Goal: Task Accomplishment & Management: Use online tool/utility

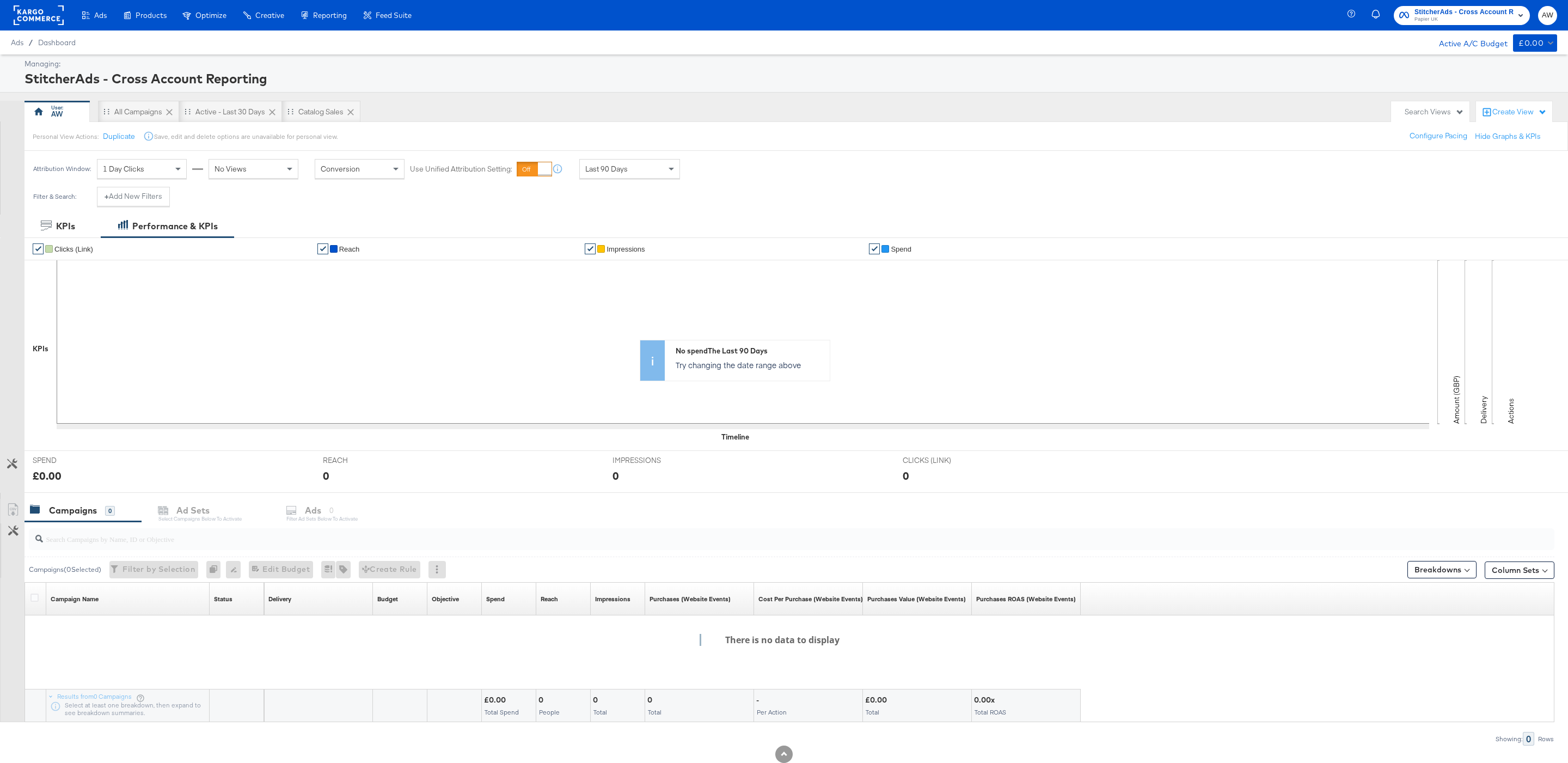
click at [48, 20] on rect at bounding box center [38, 15] width 50 height 20
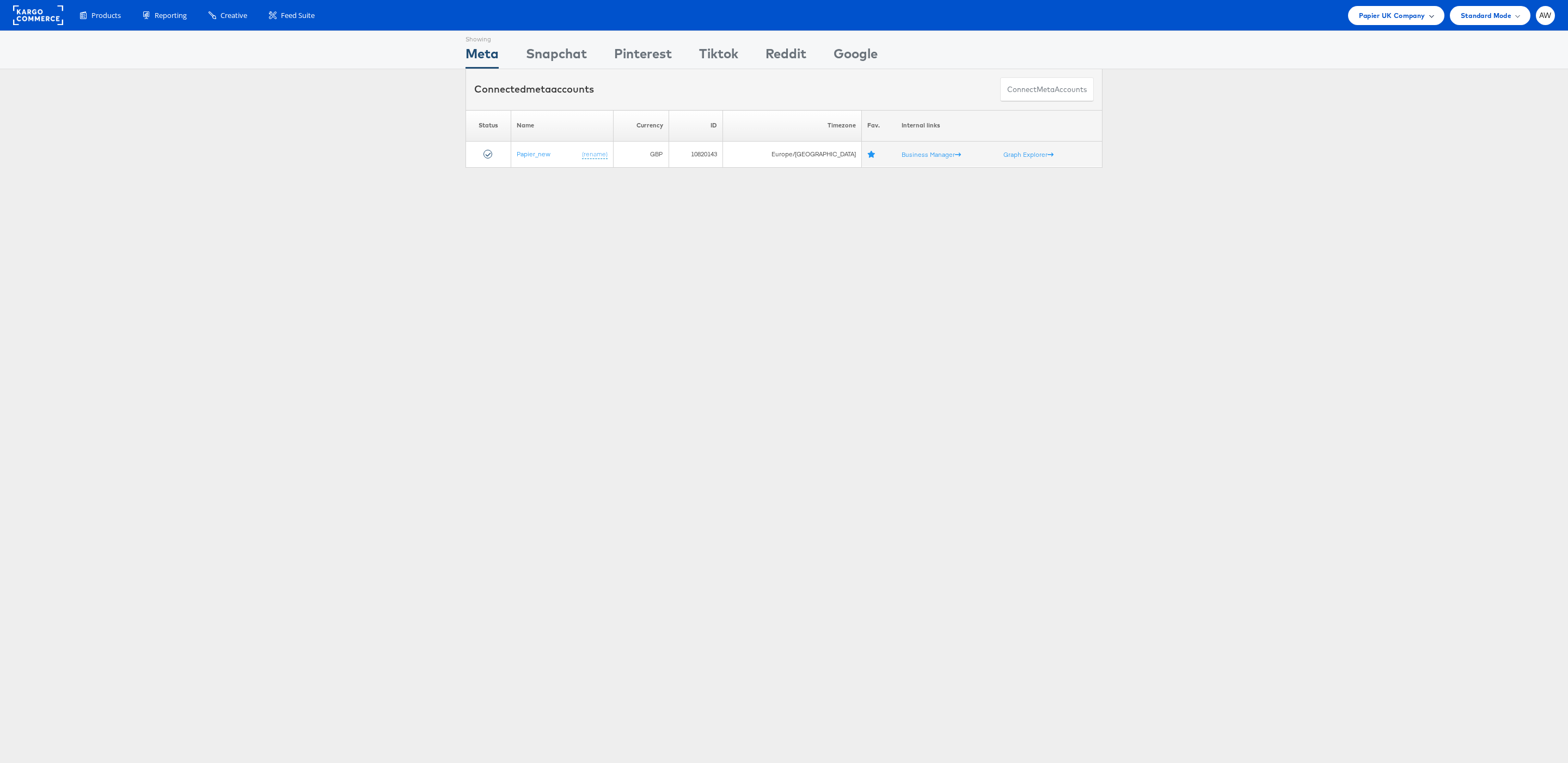
click at [1410, 19] on span "Papier UK Company" at bounding box center [1393, 15] width 67 height 12
click at [1354, 180] on link "John Lewis" at bounding box center [1366, 185] width 140 height 11
click at [940, 221] on div "Showing Meta Showing Snapchat Showing Pinterest Showing Tiktok Showing Reddit S…" at bounding box center [784, 129] width 1568 height 198
click at [1400, 22] on div "John Lewis Company" at bounding box center [1383, 15] width 122 height 19
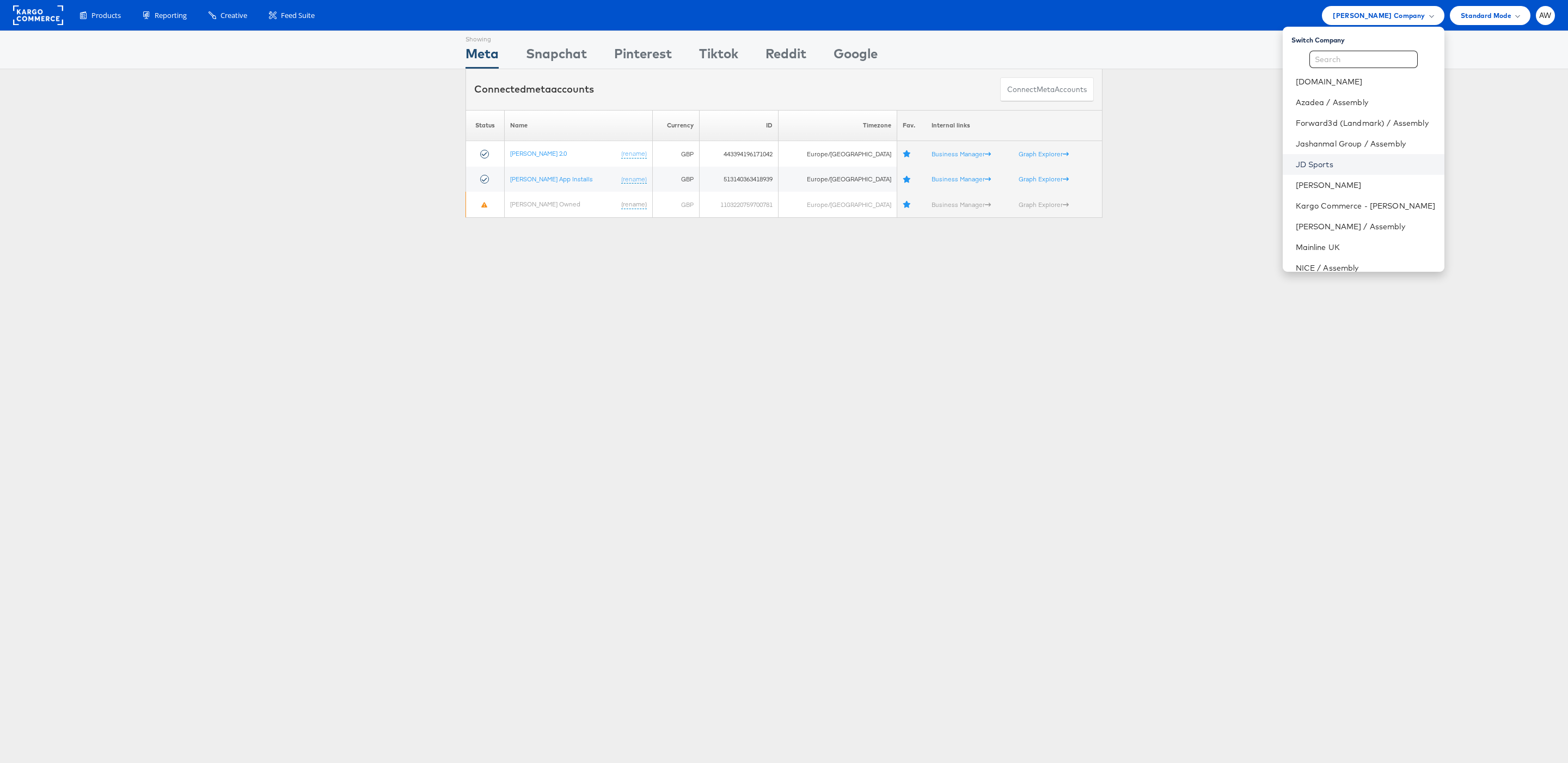
click at [1349, 165] on link "JD Sports" at bounding box center [1366, 165] width 140 height 11
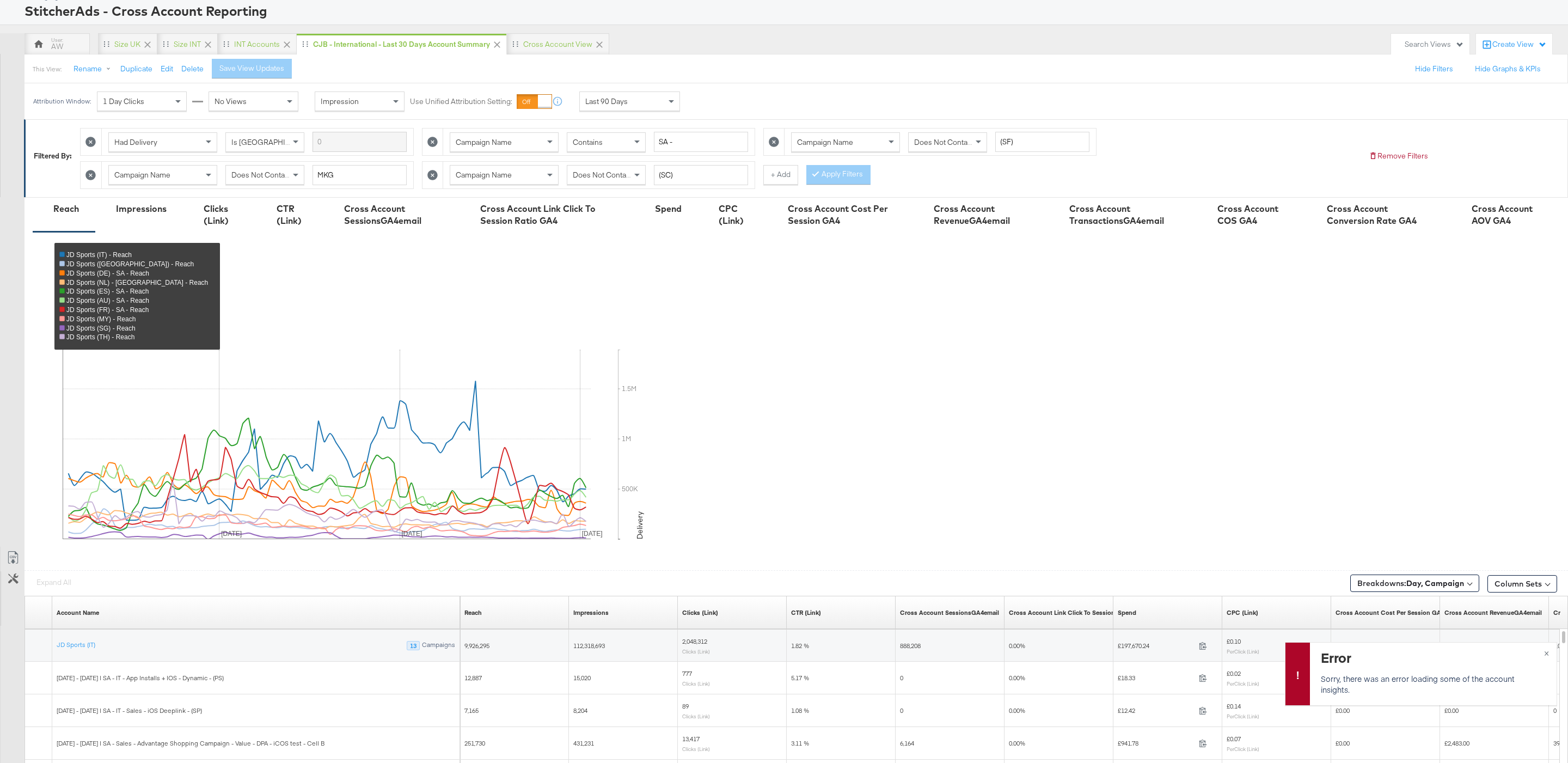
scroll to position [231, 0]
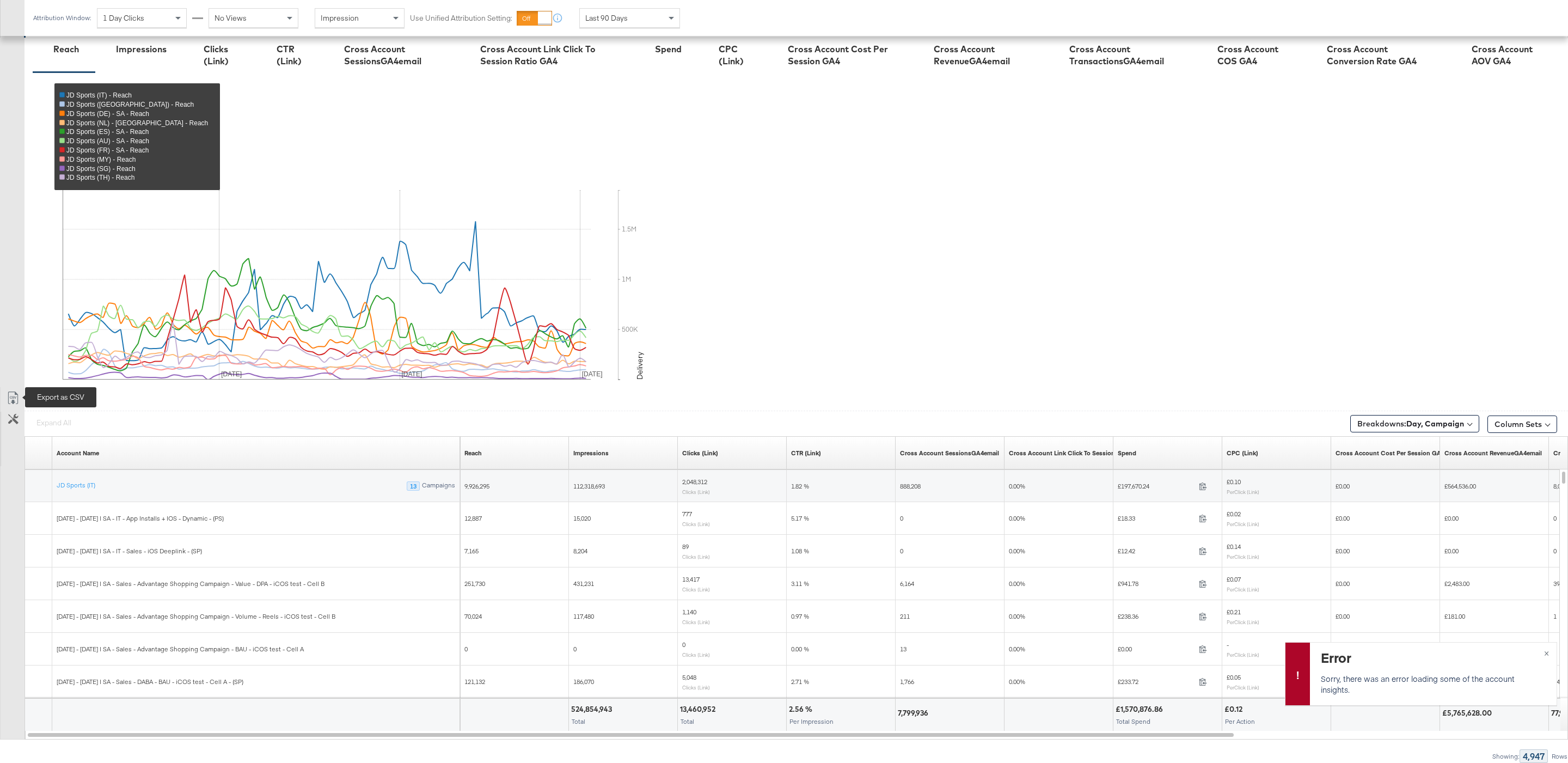
click at [5, 394] on link "Export as CSV" at bounding box center [13, 399] width 24 height 24
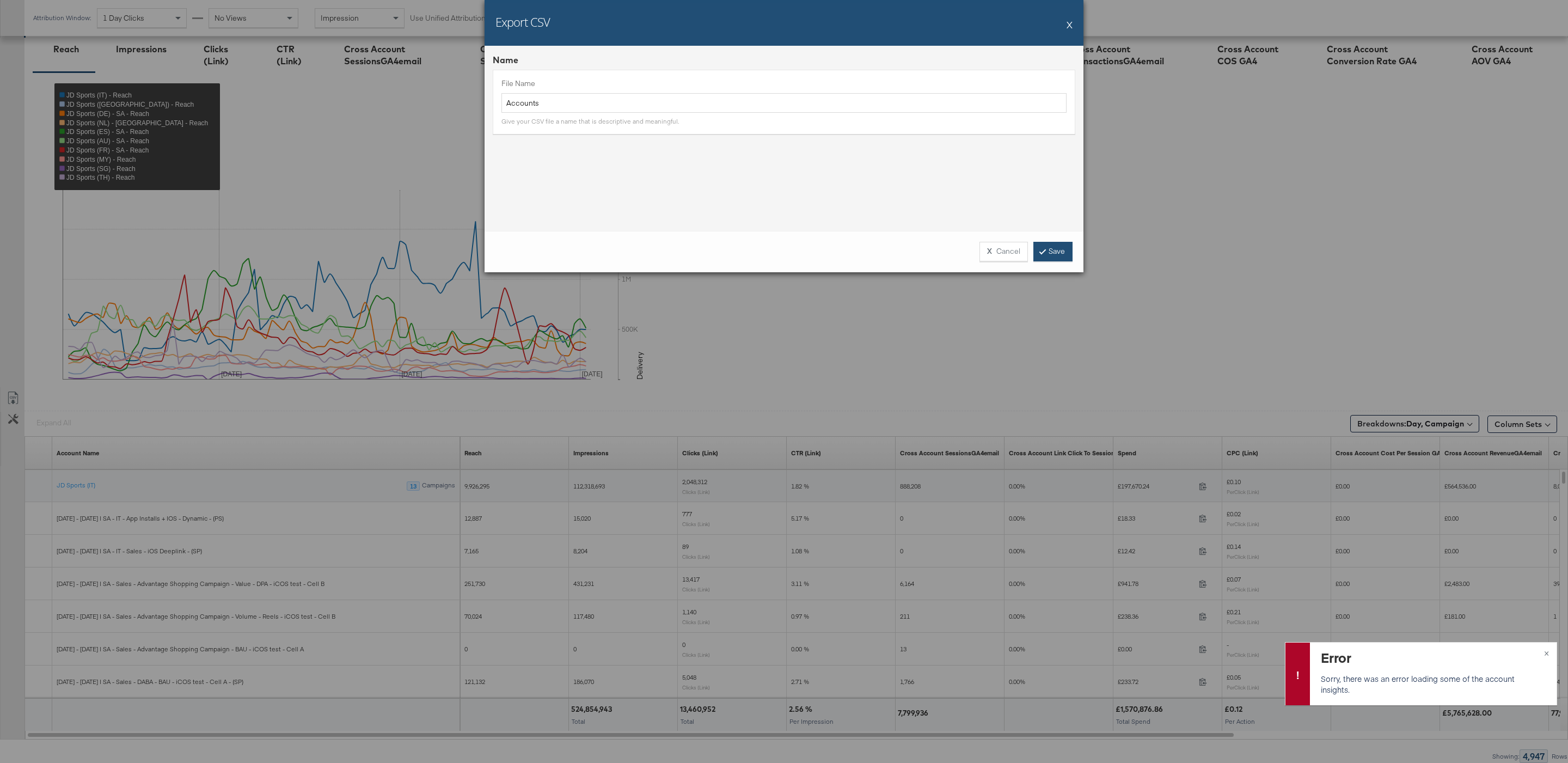
click at [1047, 243] on link "Save" at bounding box center [1053, 252] width 39 height 20
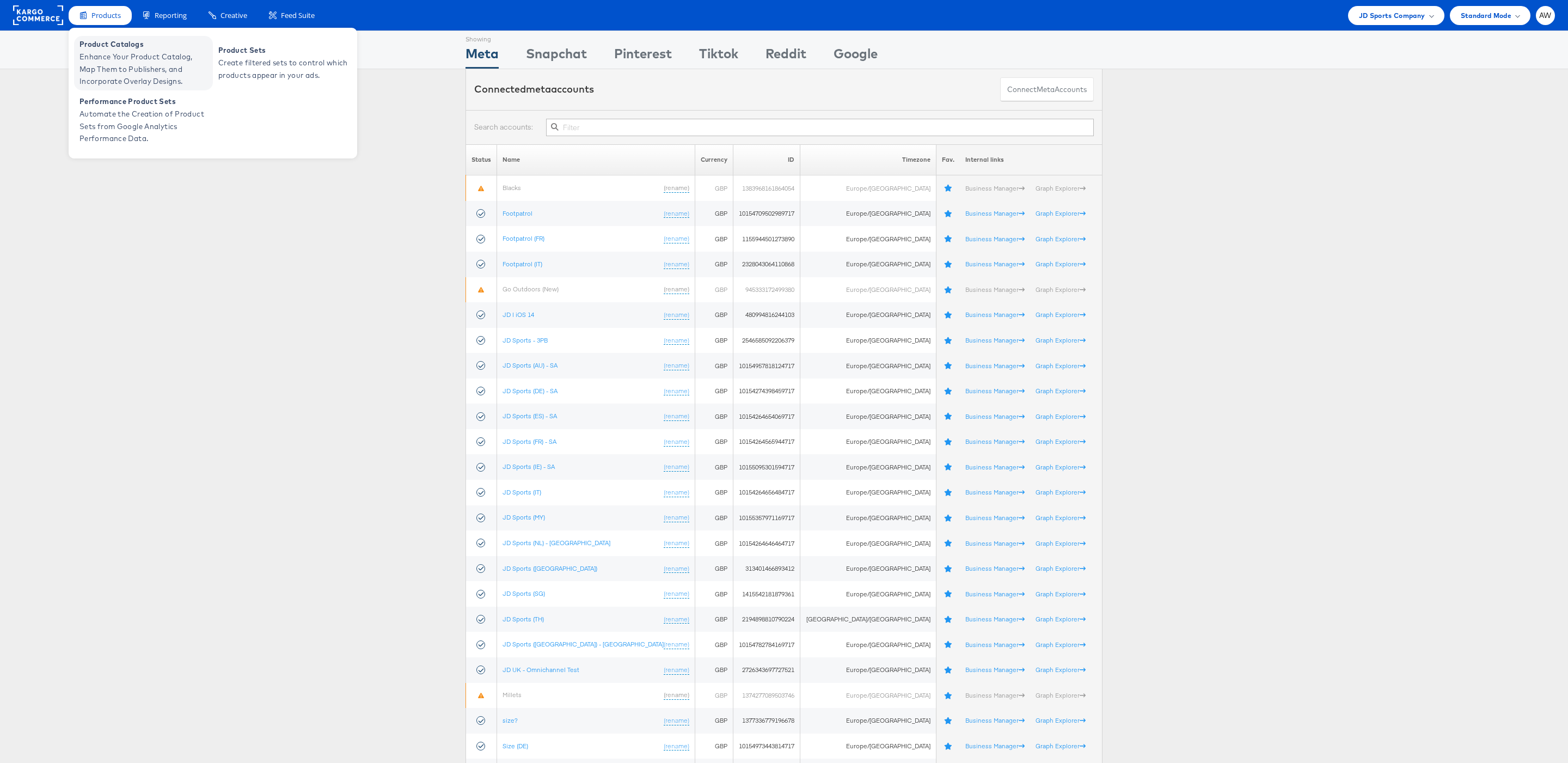
click at [126, 58] on span "Enhance Your Product Catalog, Map Them to Publishers, and Incorporate Overlay D…" at bounding box center [145, 69] width 131 height 37
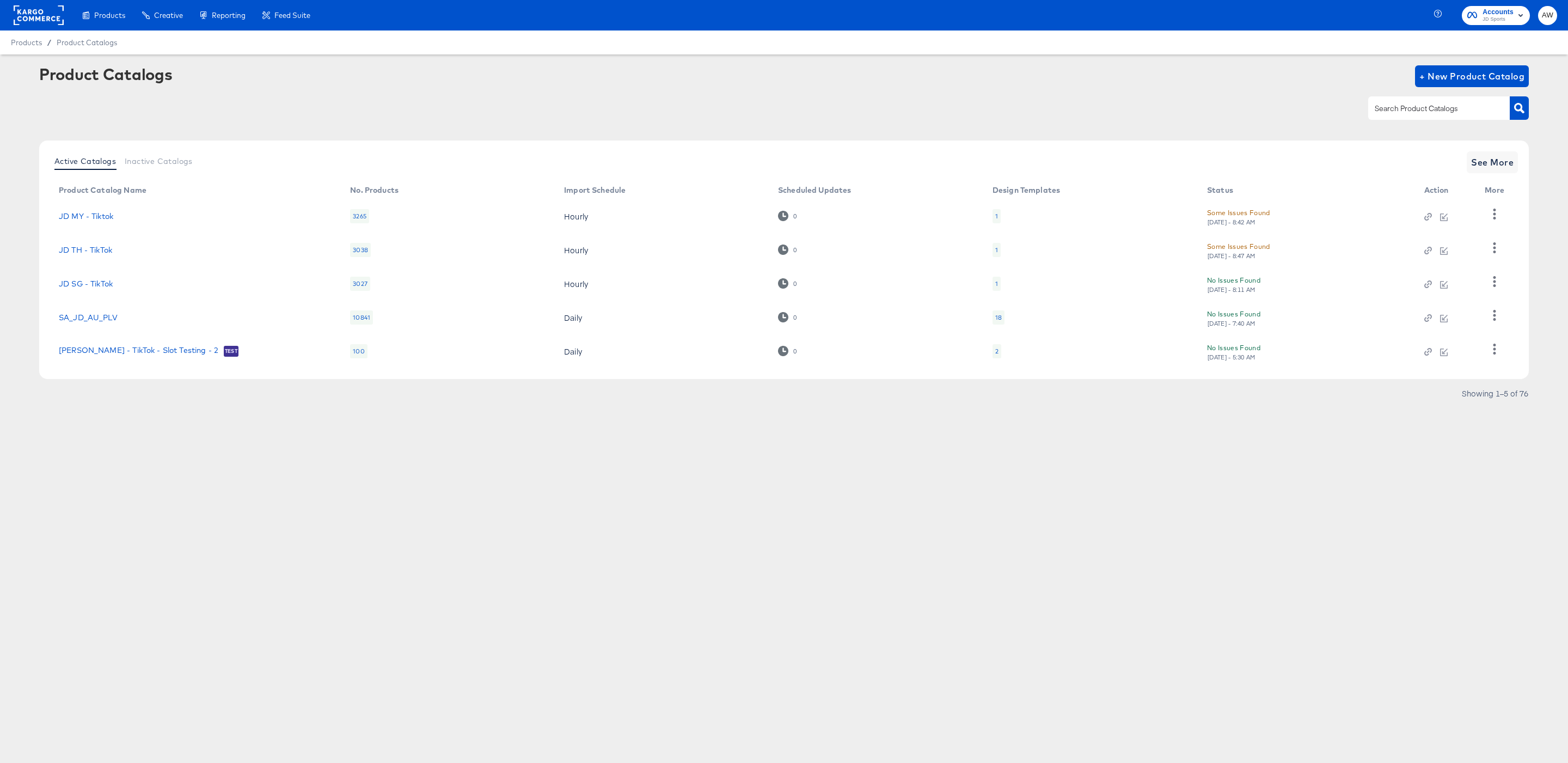
click at [54, 23] on rect at bounding box center [38, 15] width 50 height 20
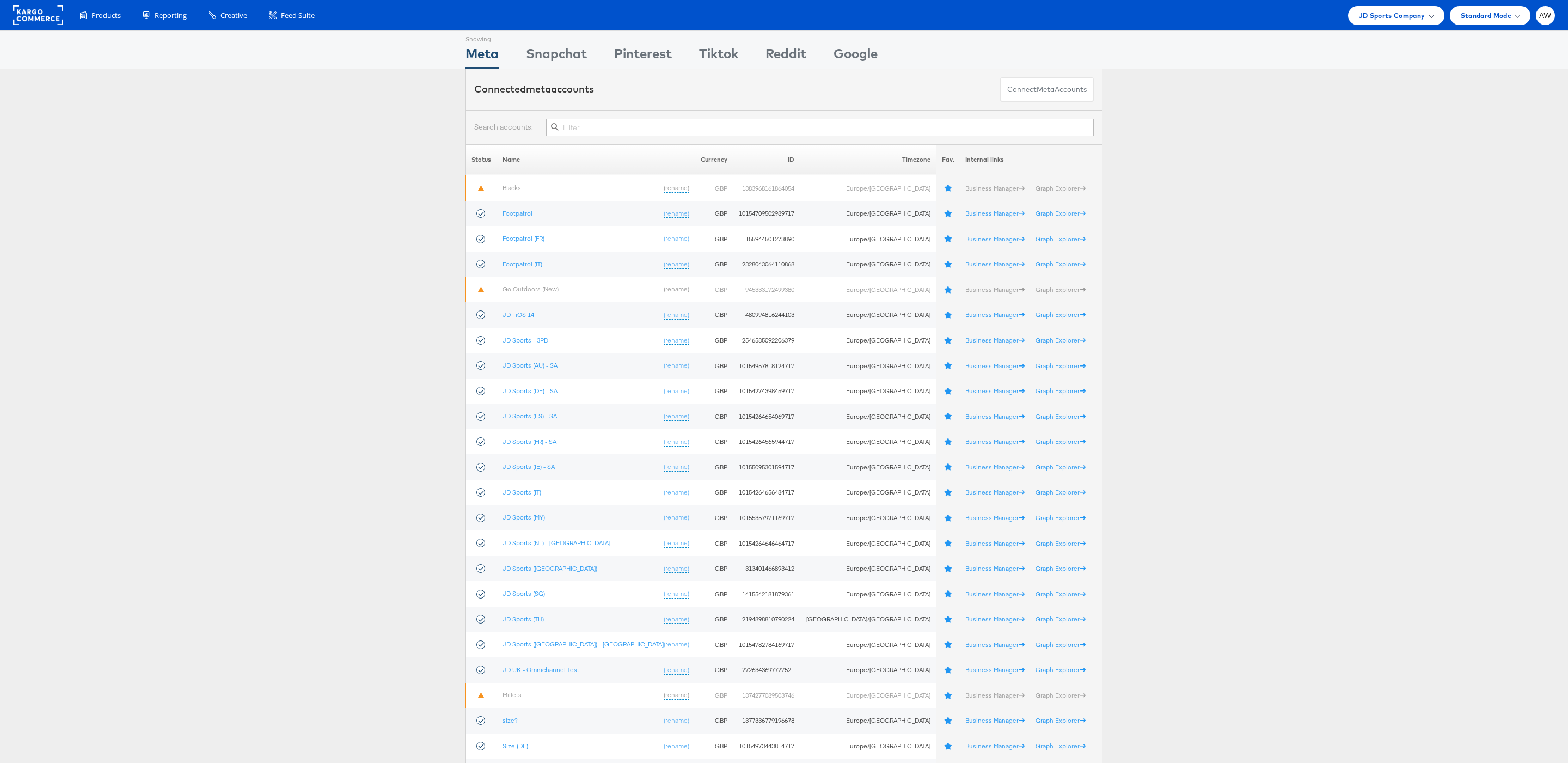
click at [1398, 14] on span "JD Sports Company" at bounding box center [1393, 15] width 67 height 12
click at [1339, 59] on input "text" at bounding box center [1364, 59] width 108 height 17
type input "papier"
click at [1357, 72] on li "Papier UK" at bounding box center [1390, 81] width 108 height 21
click at [1365, 81] on link "Papier UK" at bounding box center [1392, 81] width 87 height 11
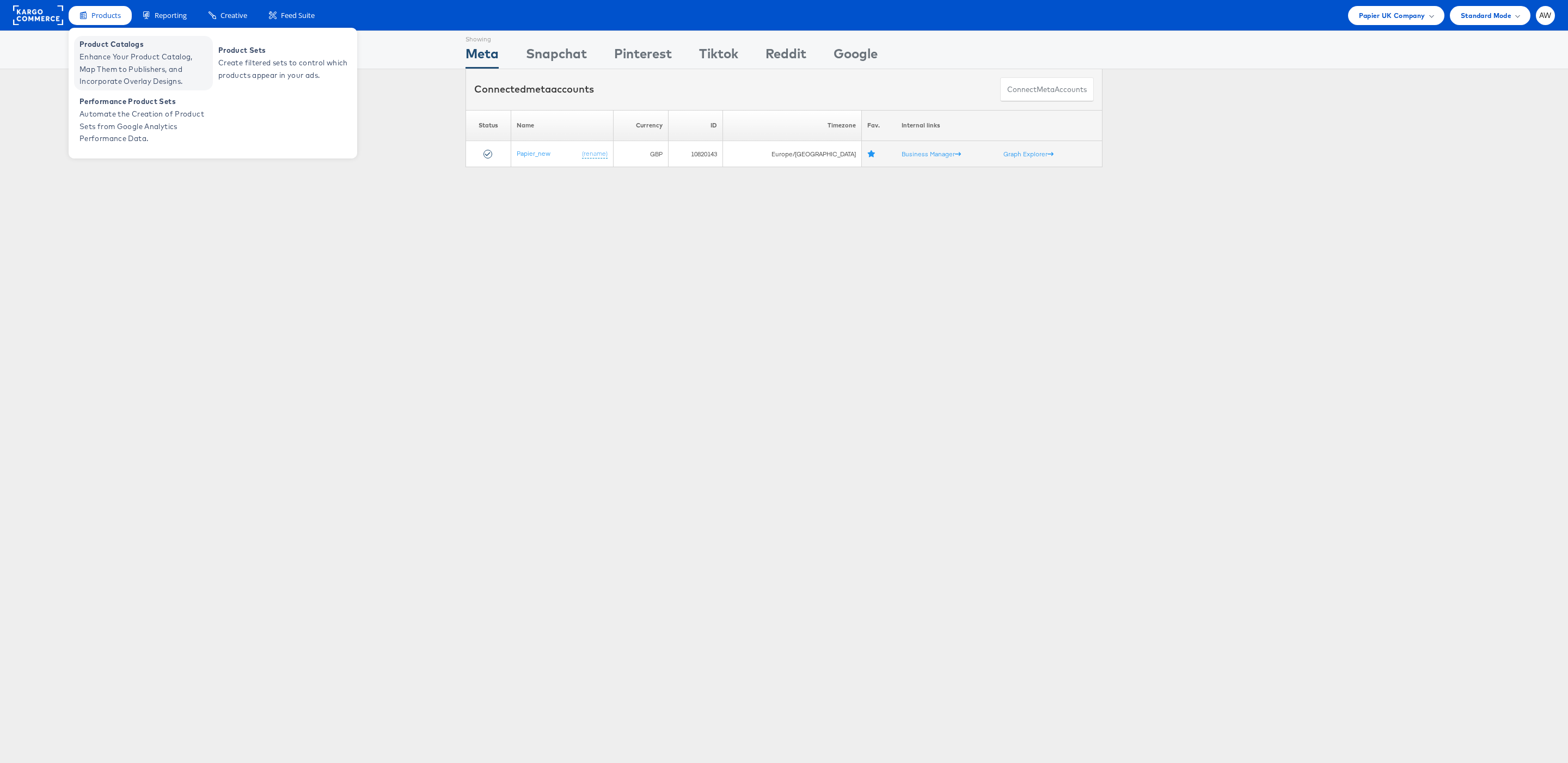
click at [133, 73] on span "Enhance Your Product Catalog, Map Them to Publishers, and Incorporate Overlay D…" at bounding box center [145, 69] width 131 height 37
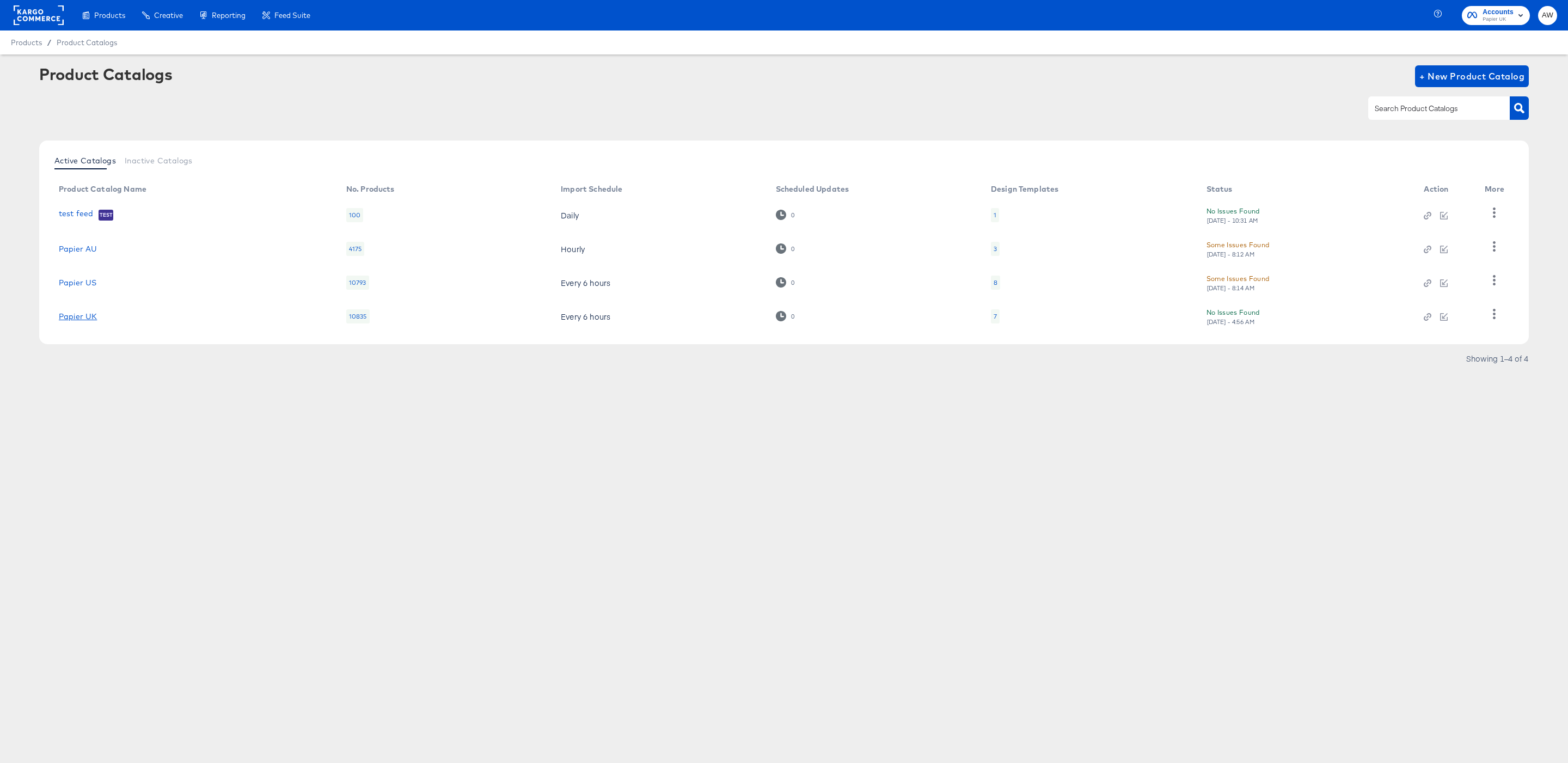
click at [89, 313] on link "Papier UK" at bounding box center [78, 316] width 38 height 9
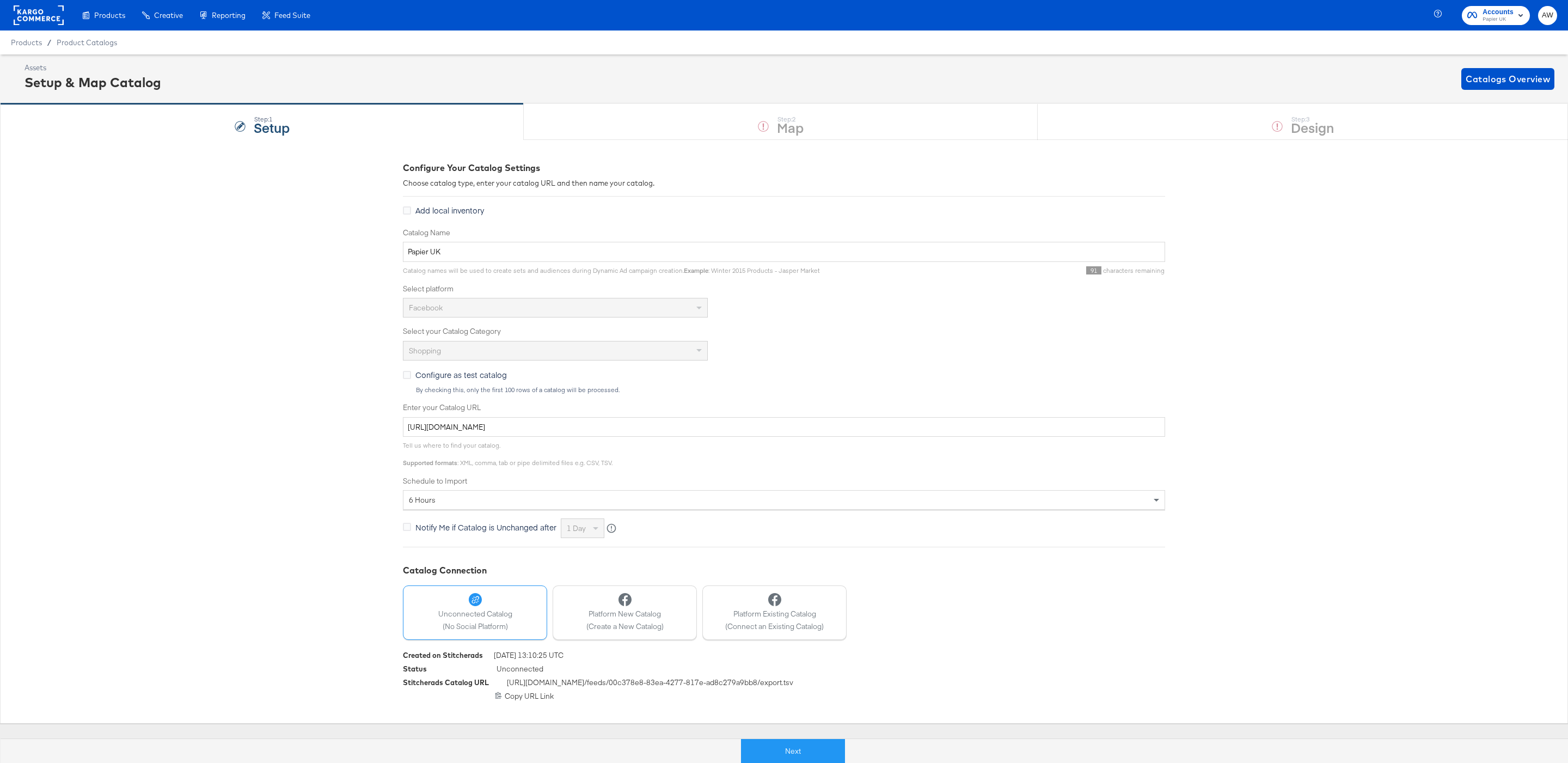
click at [827, 373] on div "Configure as test catalog By checking this, only the first 100 rows of a catalo…" at bounding box center [784, 382] width 762 height 25
click at [778, 742] on button "Next" at bounding box center [793, 751] width 104 height 24
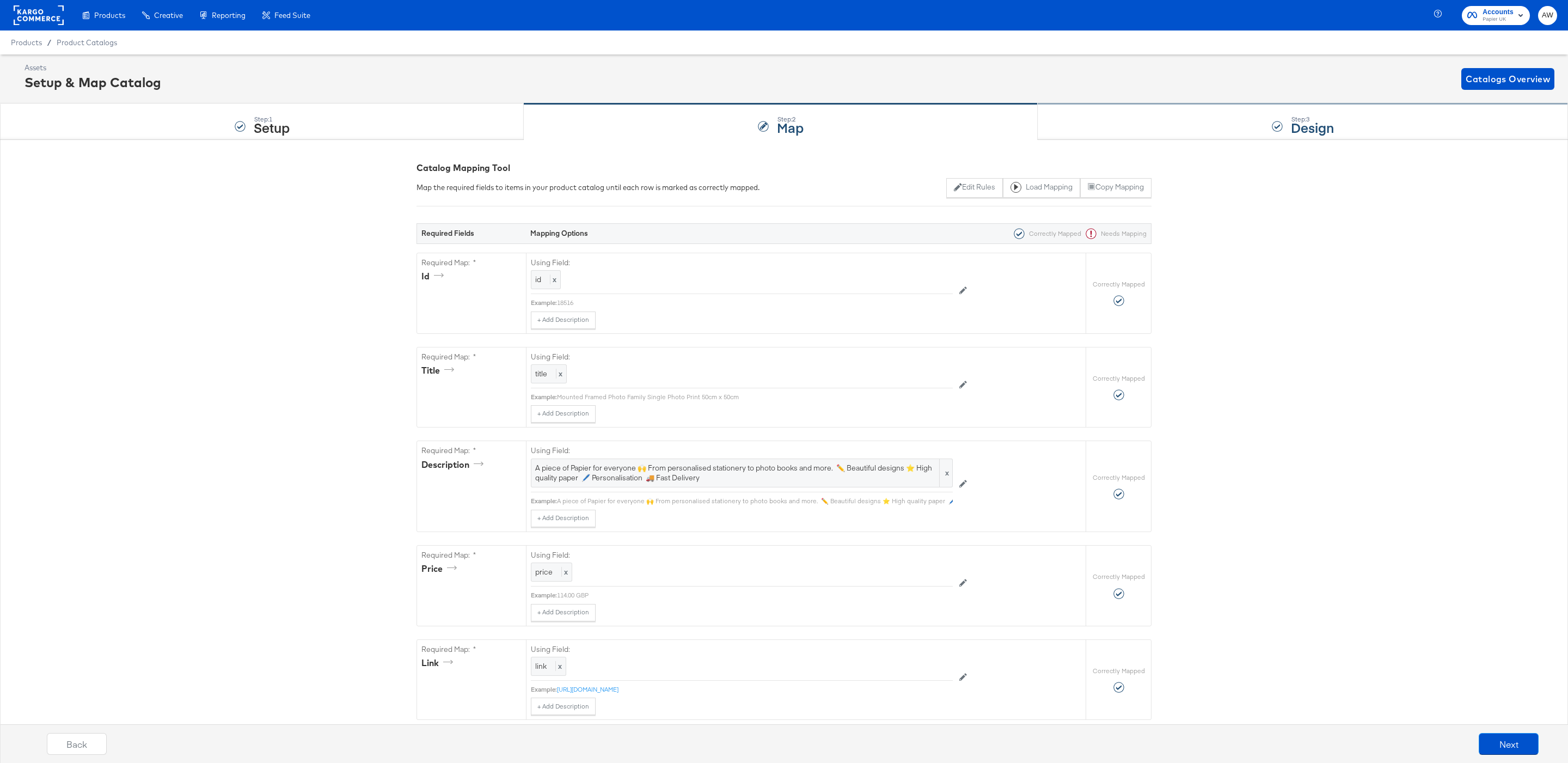
click at [1102, 124] on div "Step: 3 Design" at bounding box center [1302, 122] width 530 height 36
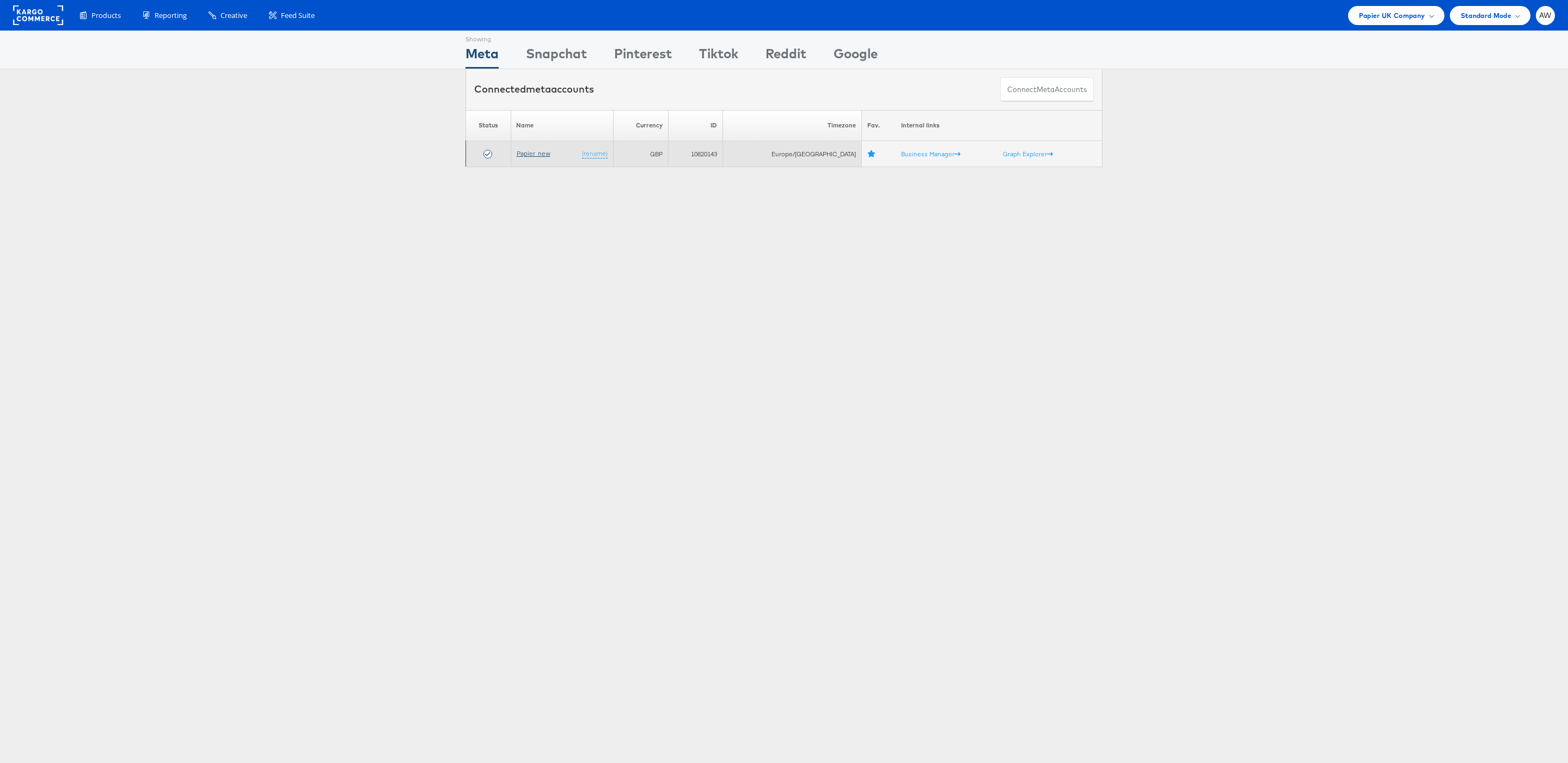
click at [540, 156] on link "Papier_new" at bounding box center [533, 153] width 33 height 8
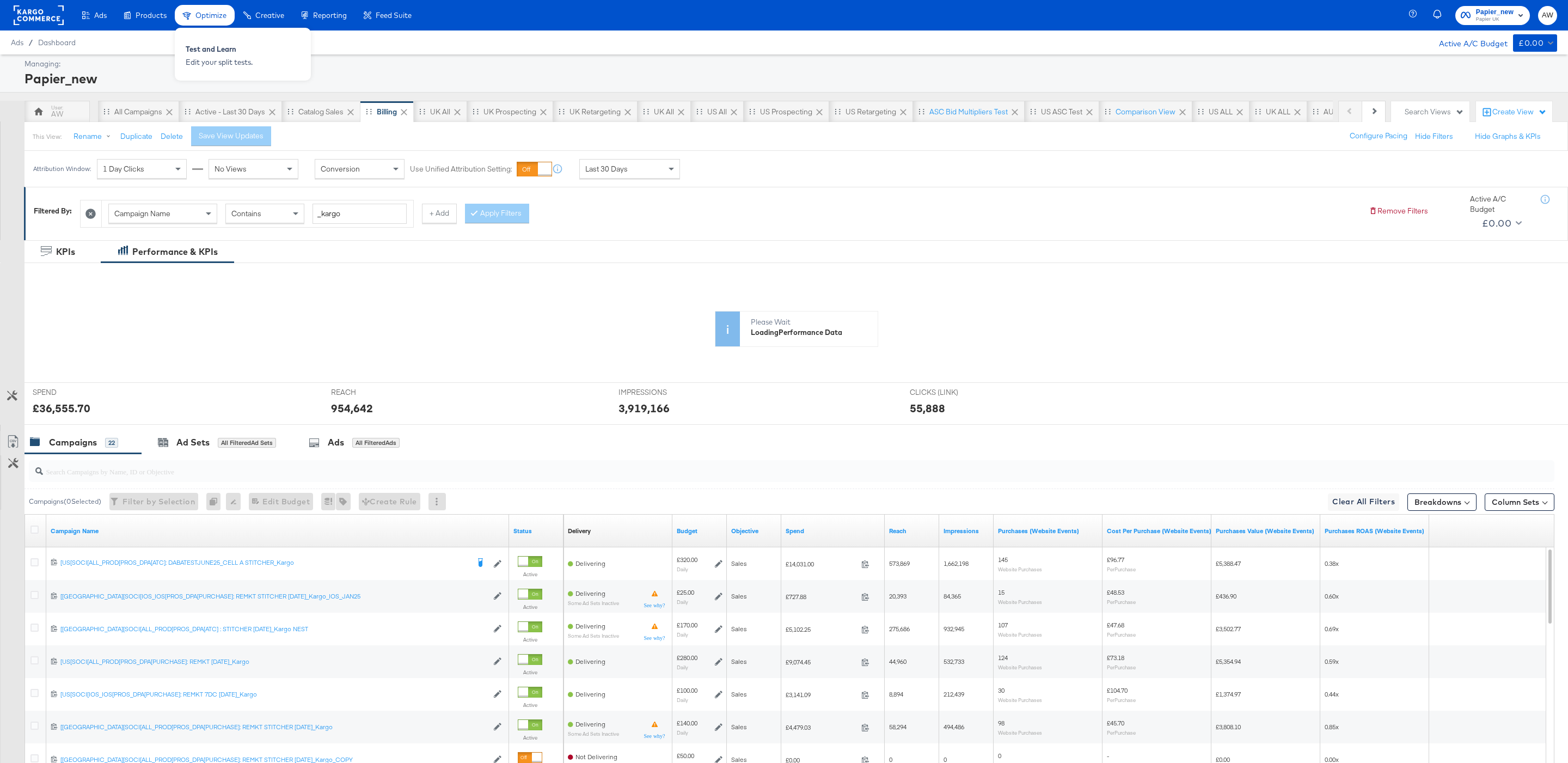
scroll to position [129, 0]
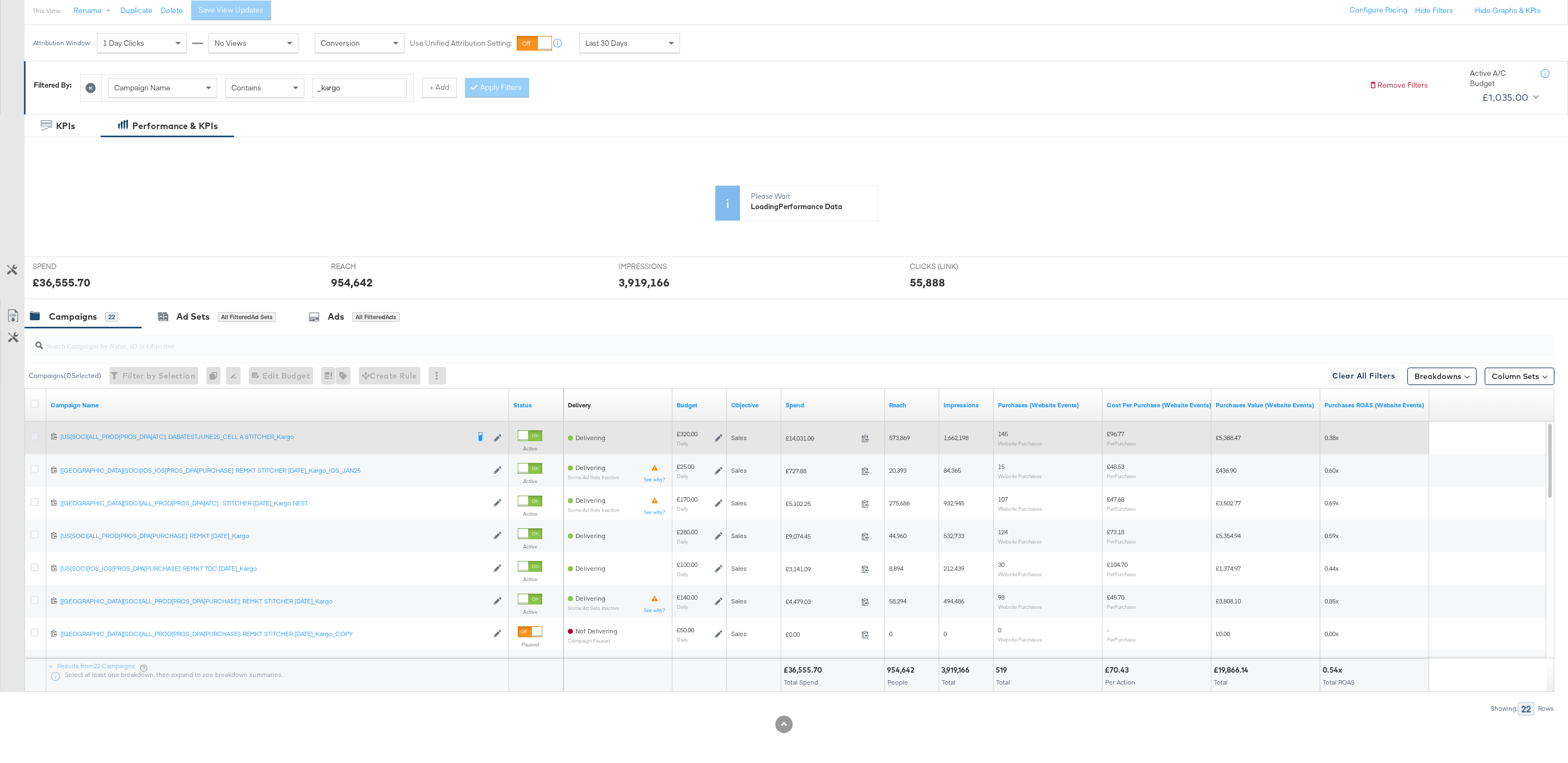
click at [32, 434] on div "Campaigns ( 0 Selected) Filter by Selection Filter 0 campaigns 0 Rename 0 campa…" at bounding box center [777, 522] width 1554 height 387
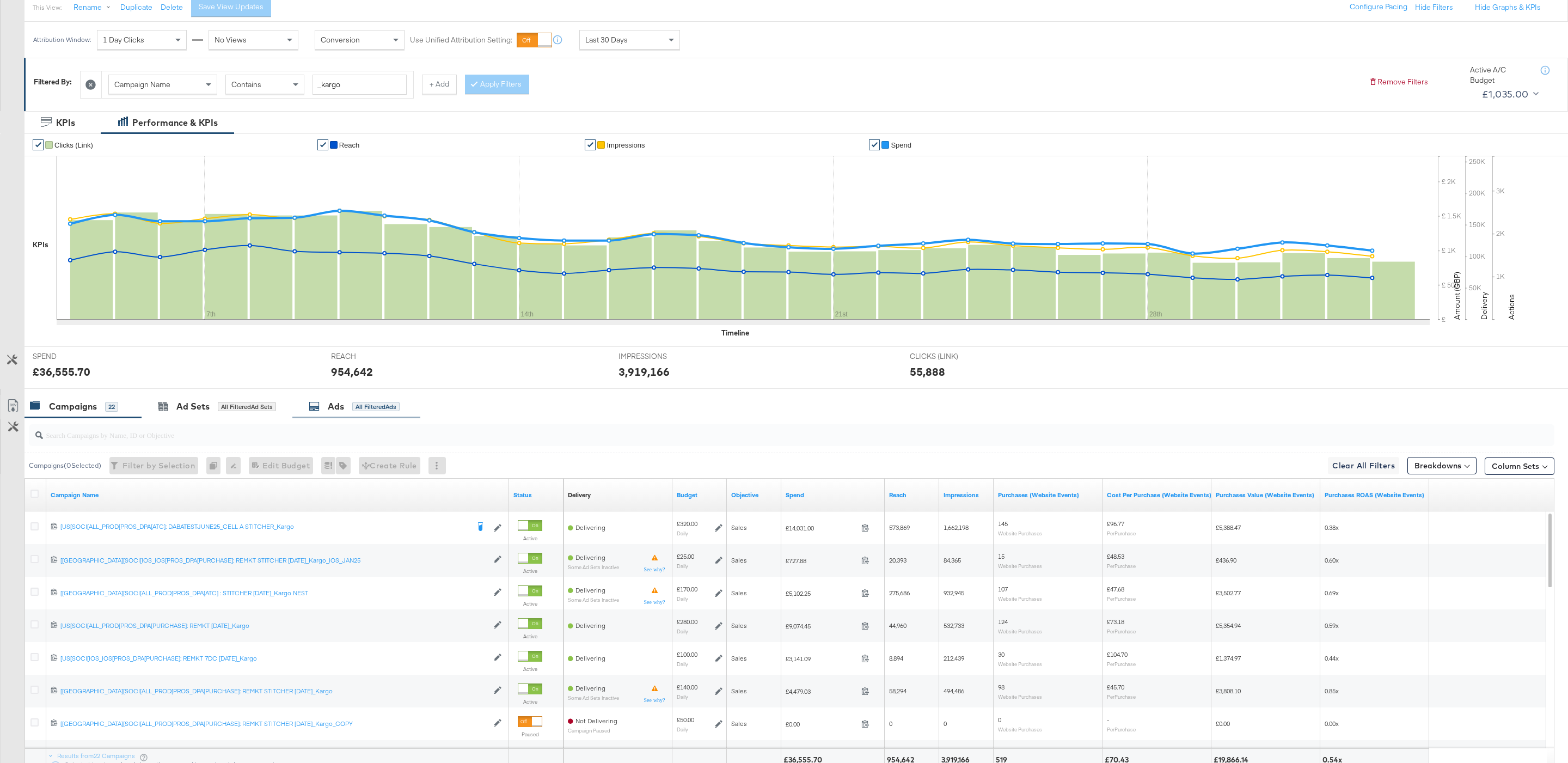
click at [320, 418] on div "Ads All Filtered Ads" at bounding box center [357, 407] width 128 height 24
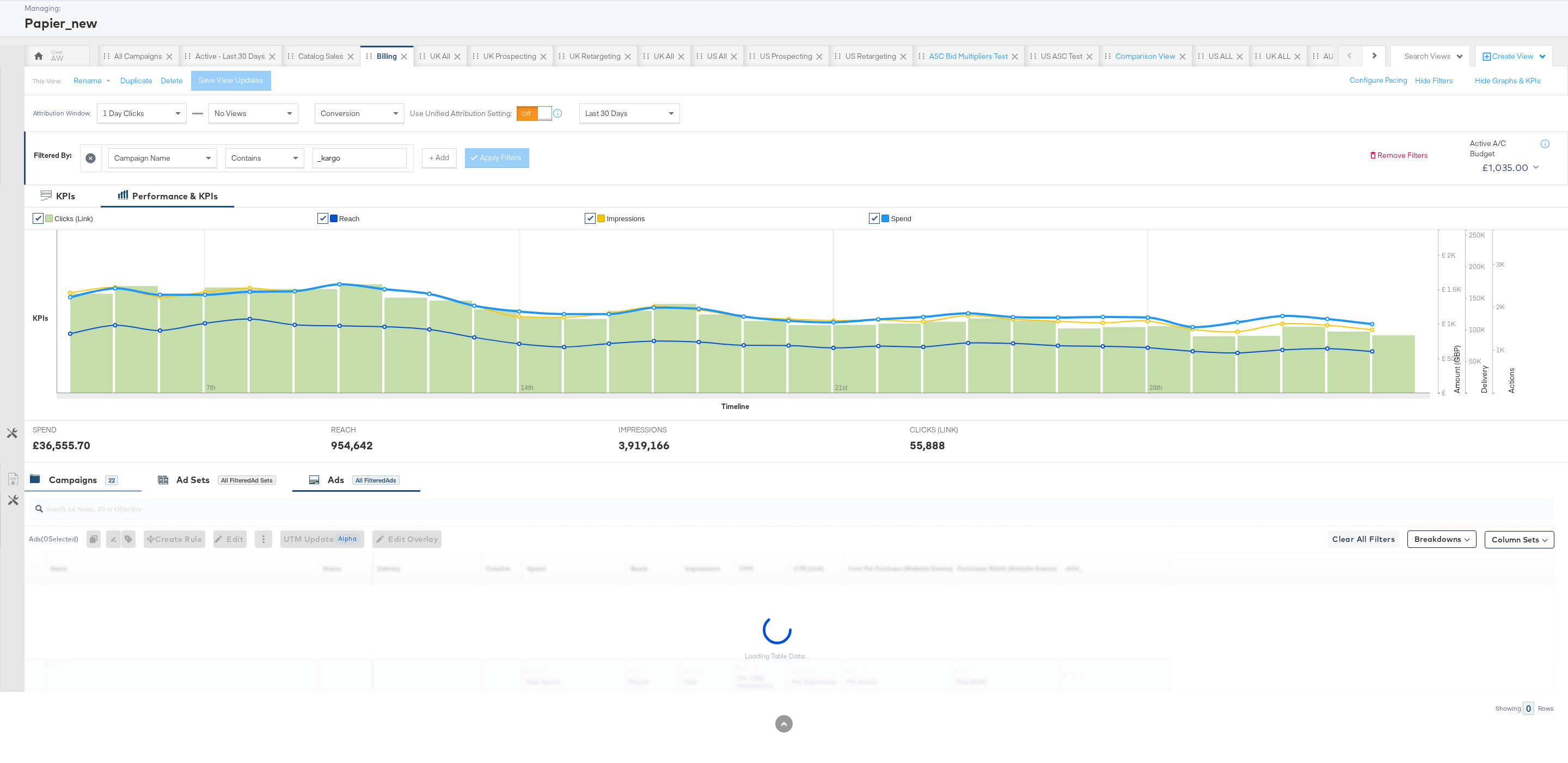
click at [89, 487] on div "Campaigns 22" at bounding box center [83, 480] width 117 height 24
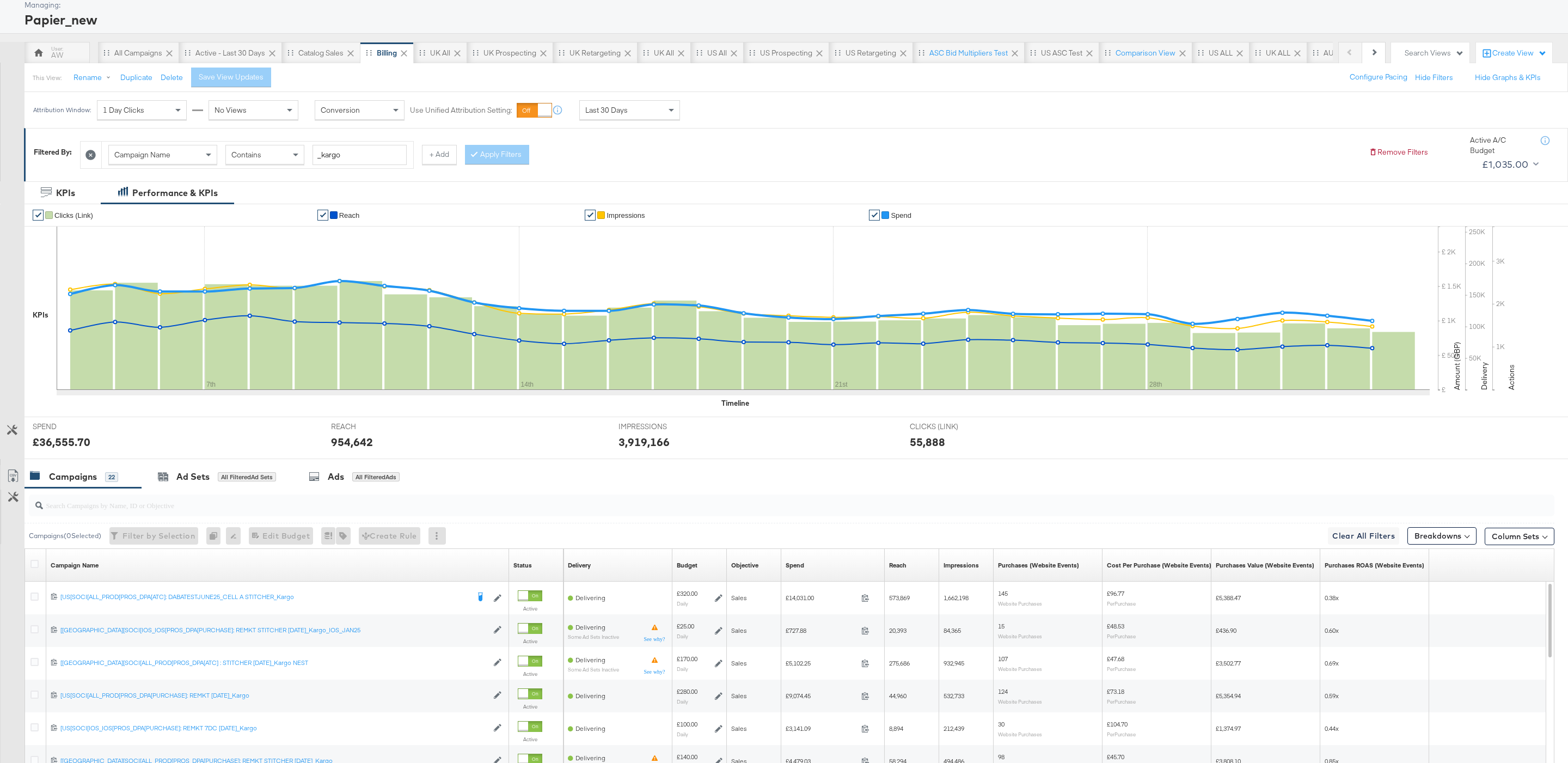
scroll to position [129, 0]
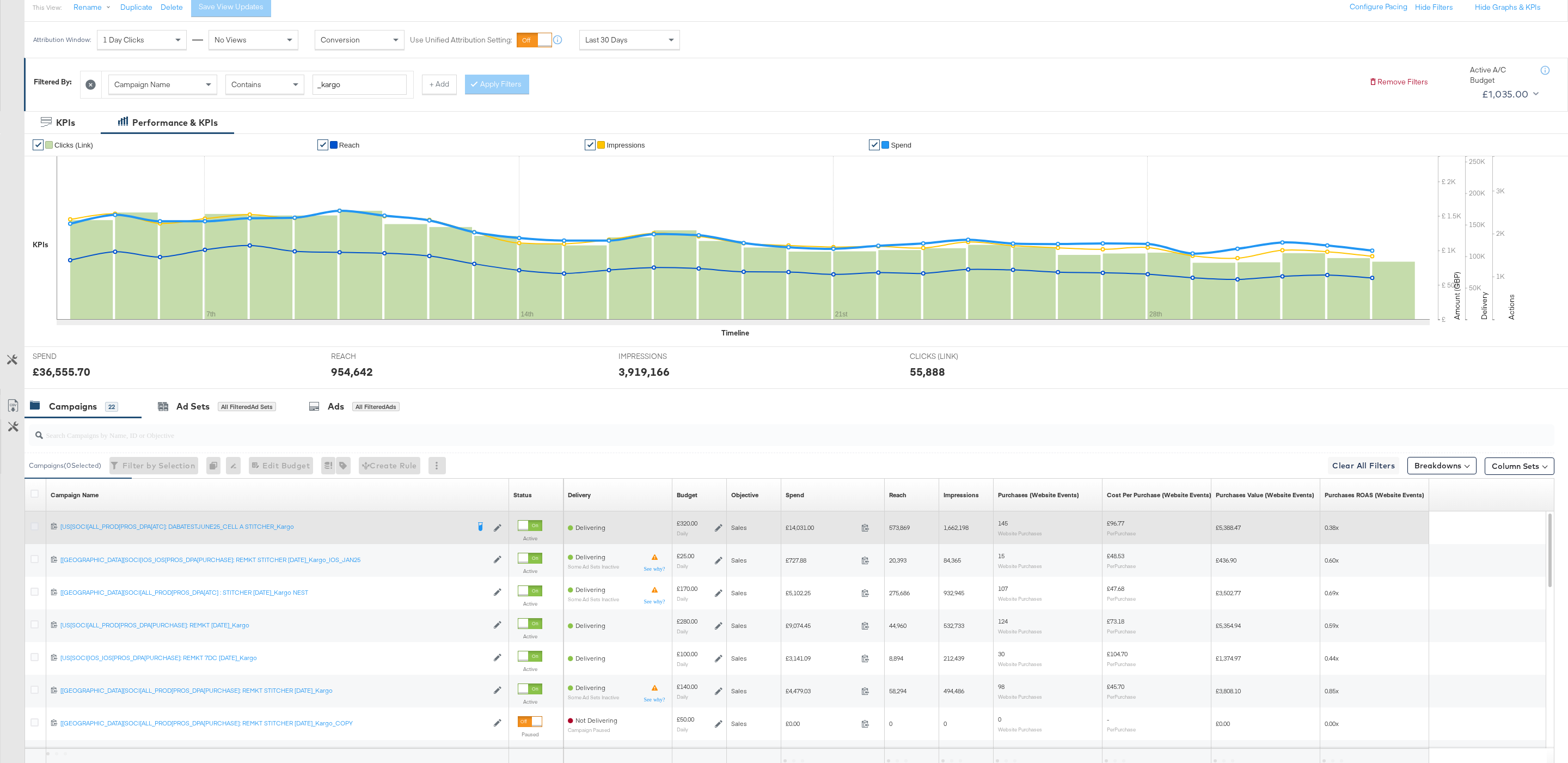
click at [35, 531] on icon at bounding box center [34, 526] width 8 height 8
click at [0, 0] on input "checkbox" at bounding box center [0, 0] width 0 height 0
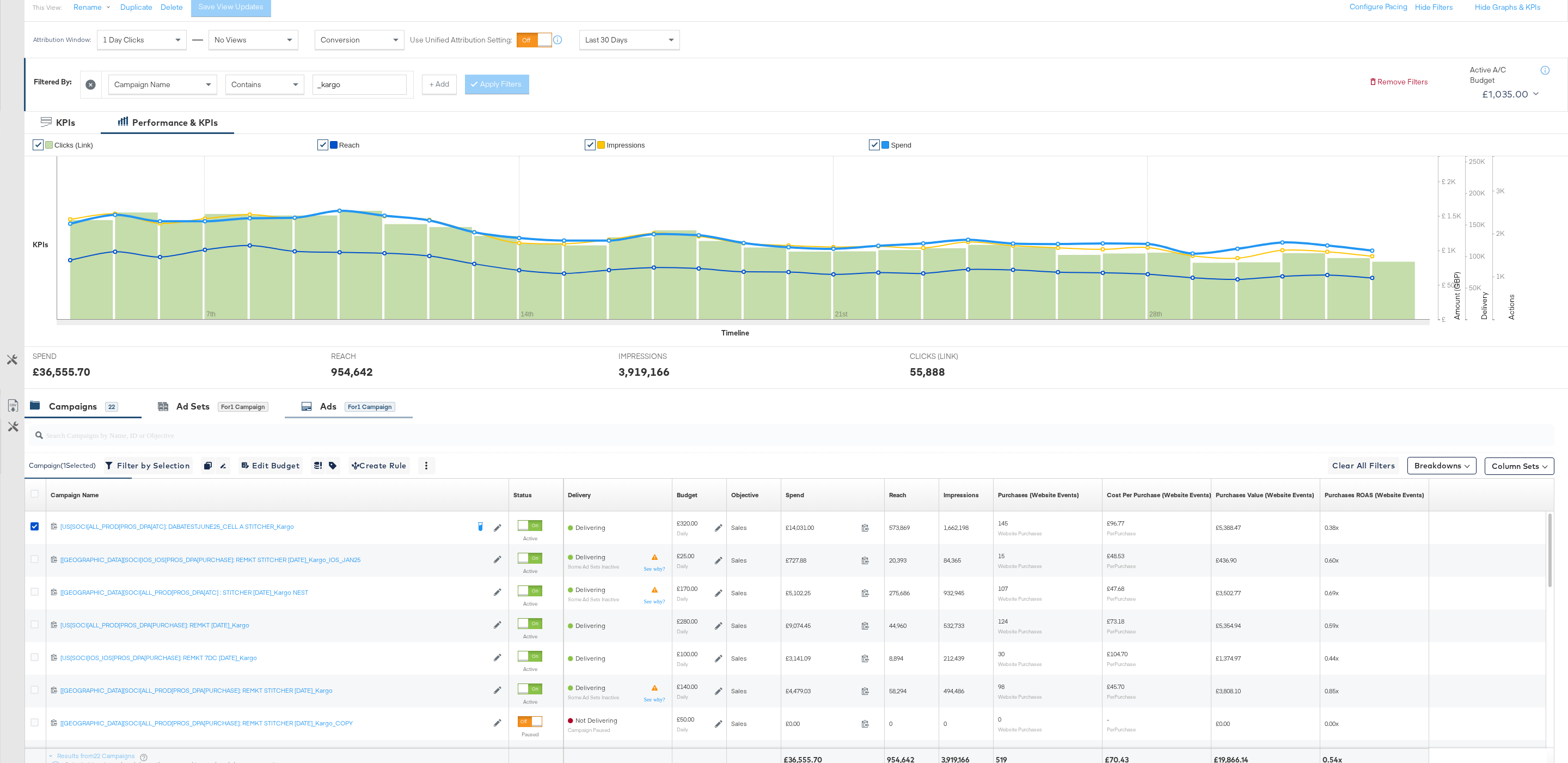
click at [325, 417] on div "Ads for 1 Campaign" at bounding box center [349, 407] width 128 height 24
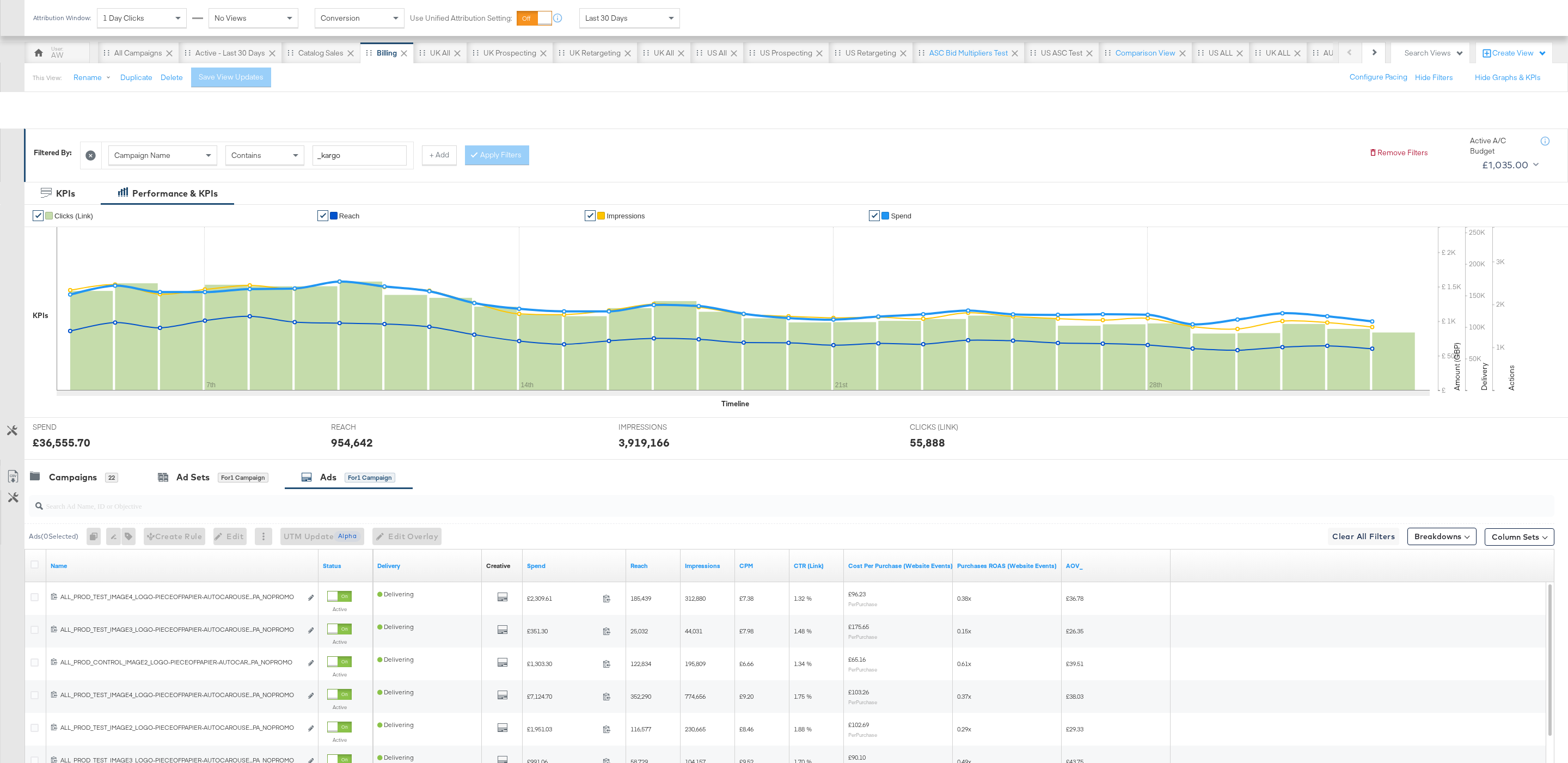
scroll to position [222, 0]
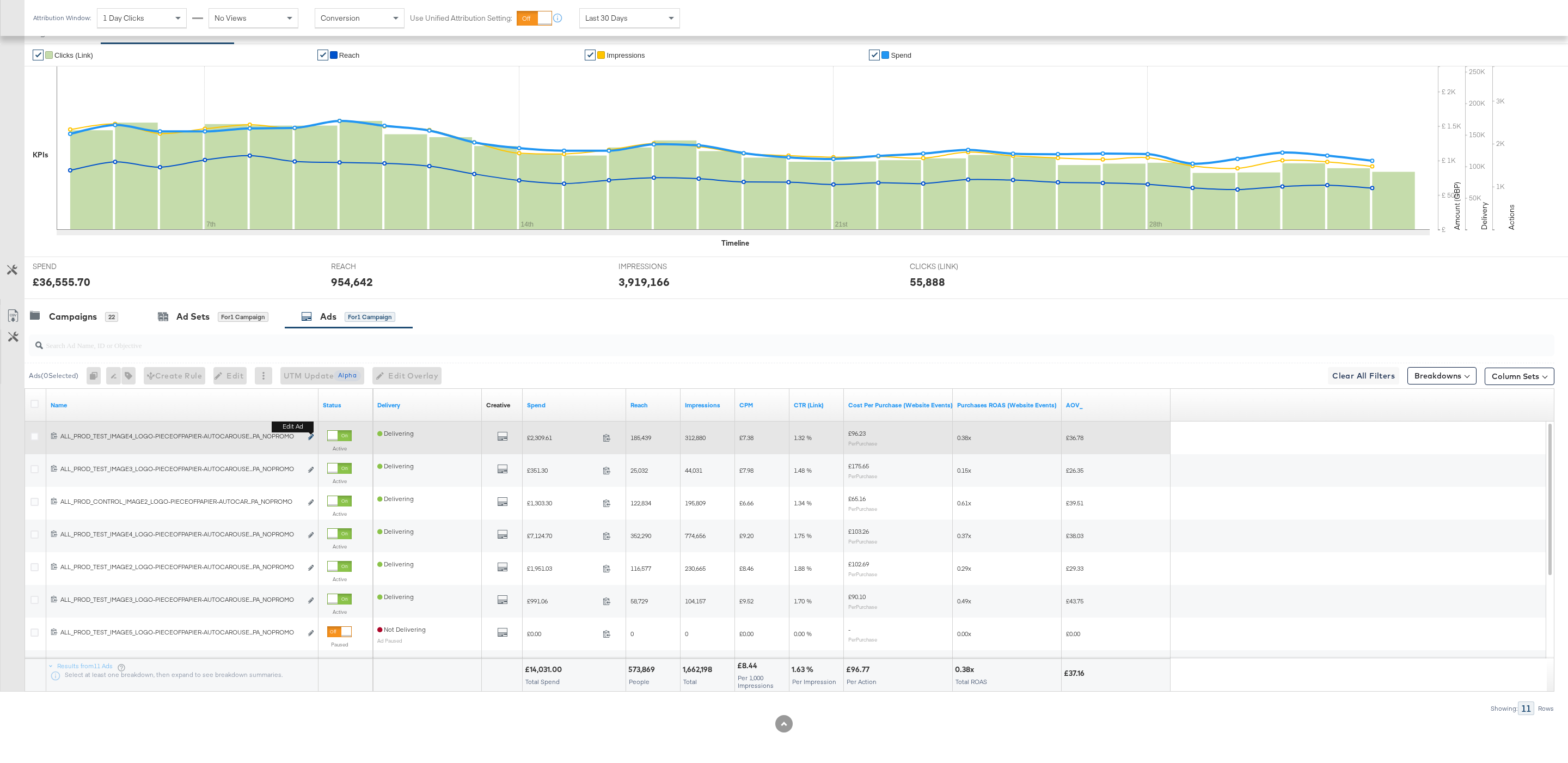
click at [313, 437] on icon "link" at bounding box center [311, 437] width 5 height 6
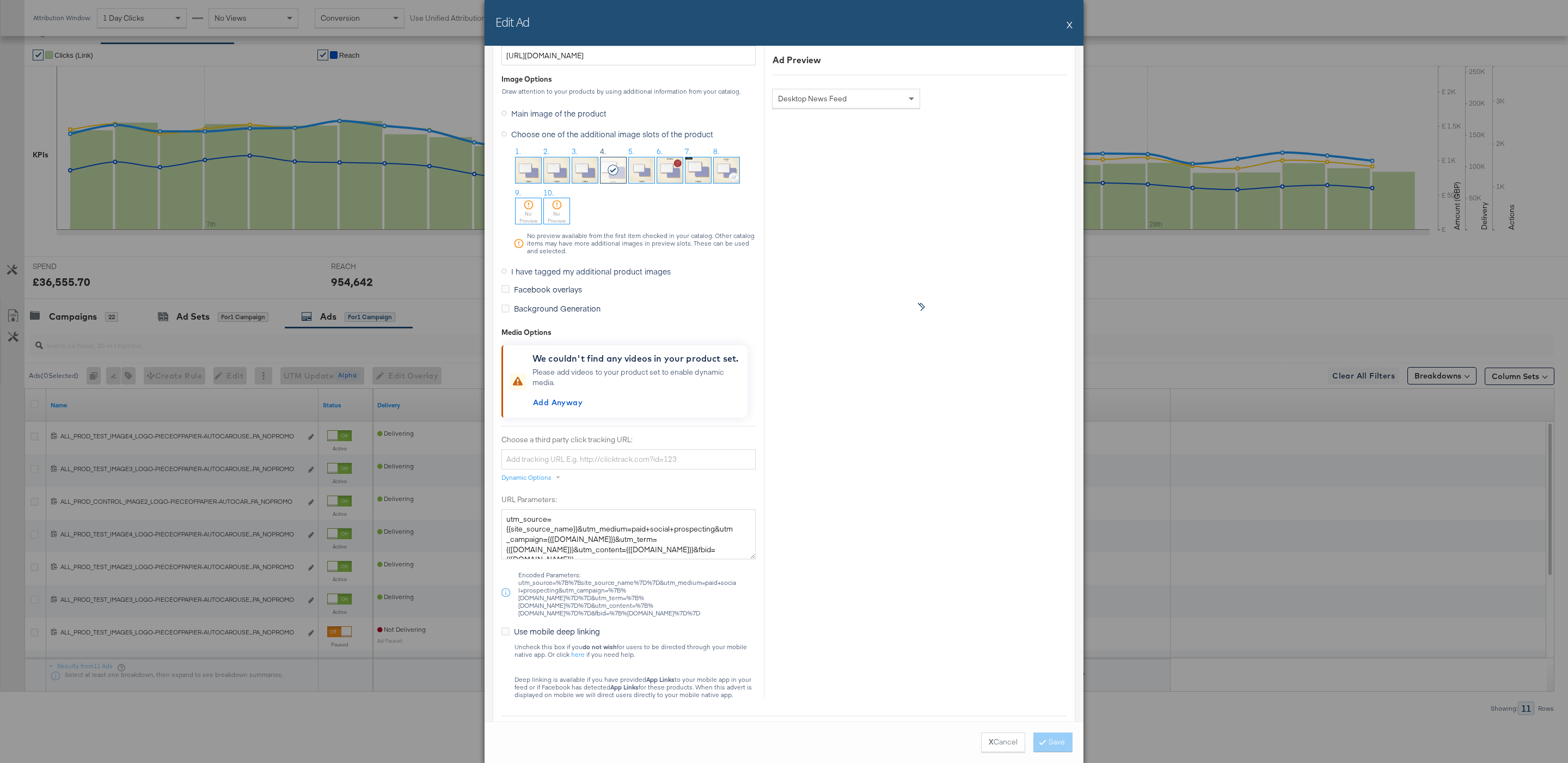
scroll to position [918, 0]
click at [558, 274] on span "I have tagged my additional product images" at bounding box center [591, 269] width 160 height 11
click at [0, 0] on input "I have tagged my additional product images" at bounding box center [0, 0] width 0 height 0
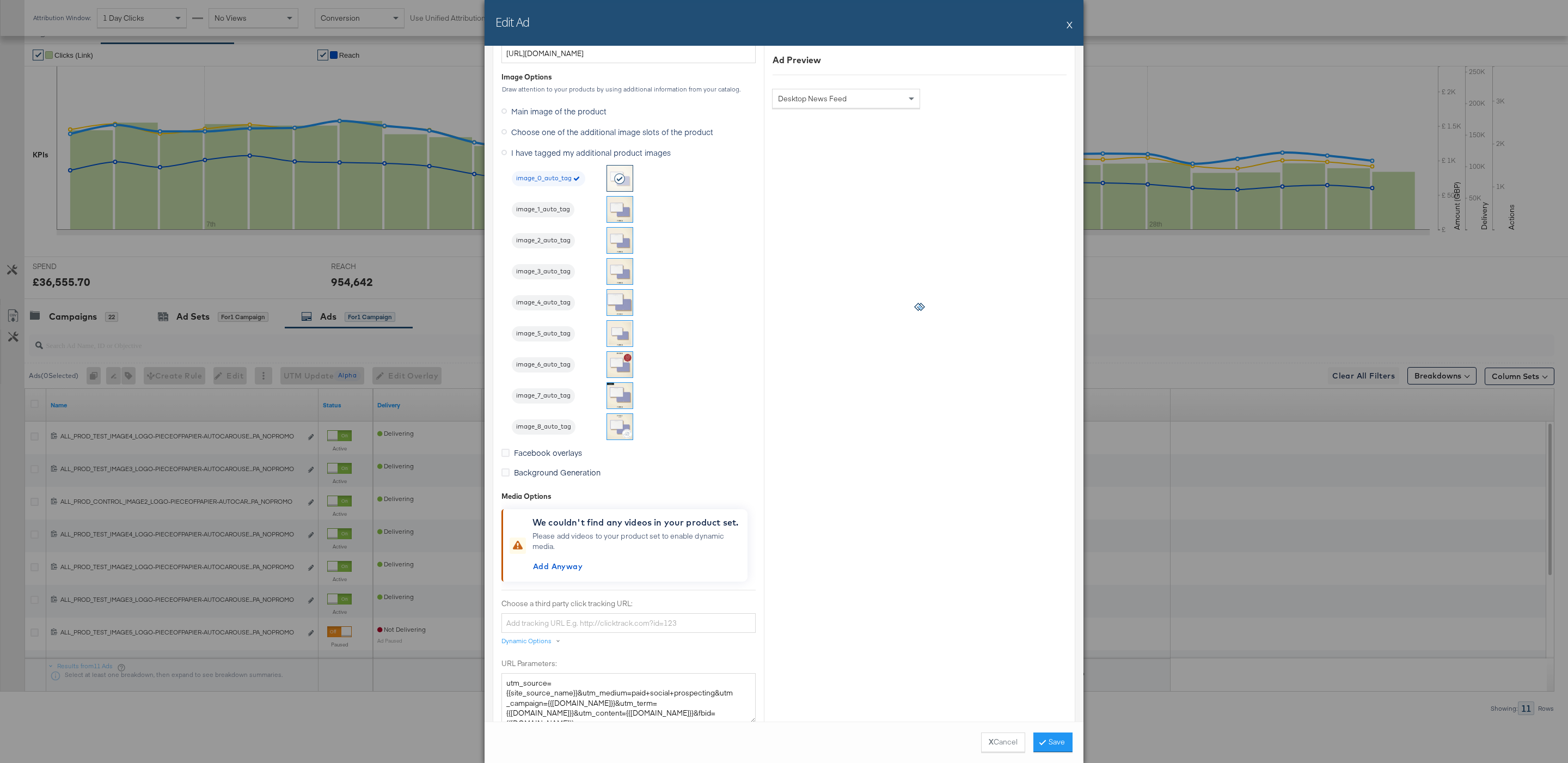
click at [522, 117] on span "Main image of the product" at bounding box center [559, 111] width 95 height 11
click at [0, 0] on input "Main image of the product" at bounding box center [0, 0] width 0 height 0
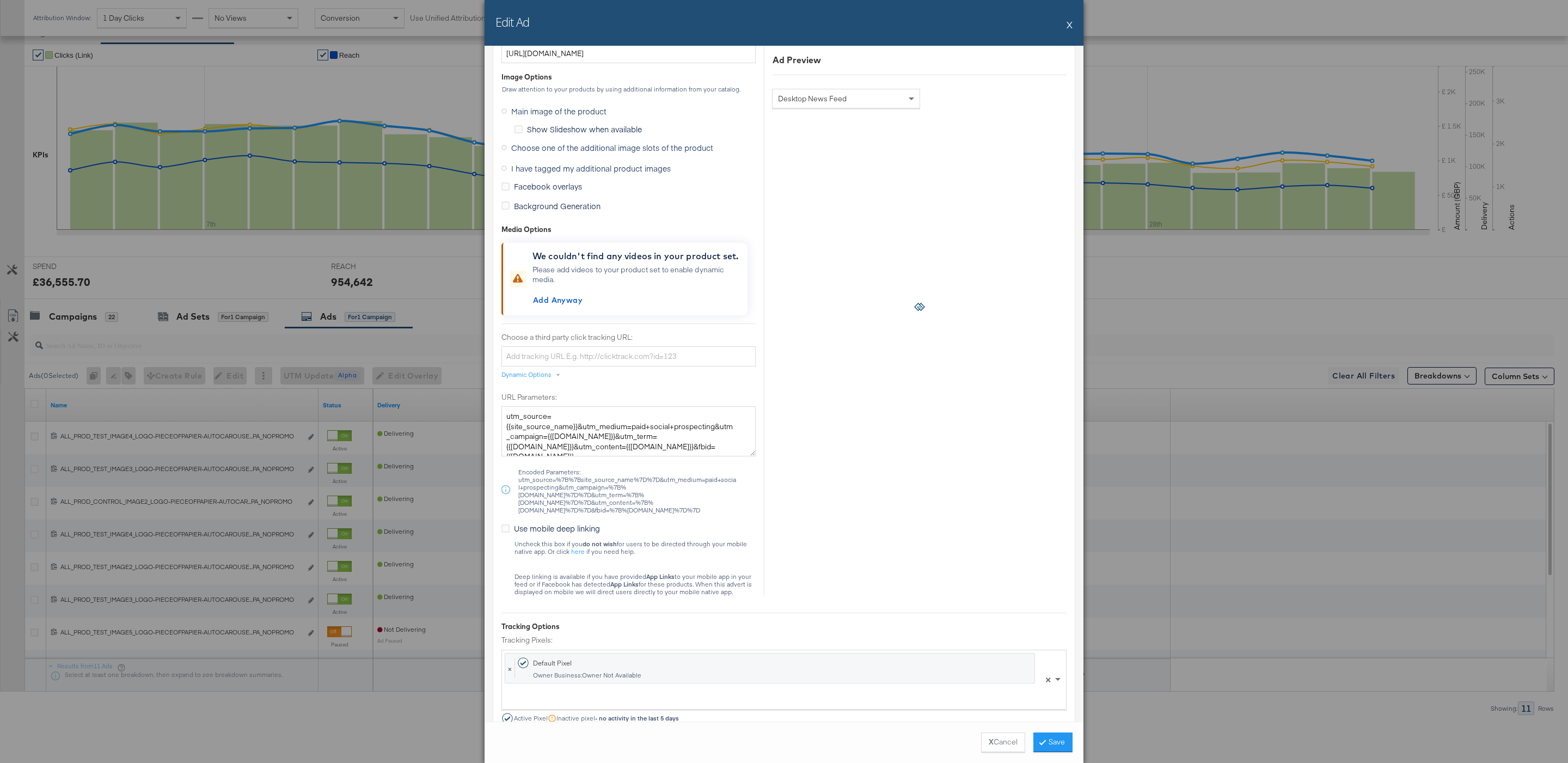
click at [615, 148] on span "Choose one of the additional image slots of the product" at bounding box center [613, 147] width 202 height 11
click at [0, 0] on input "Choose one of the additional image slots of the product" at bounding box center [0, 0] width 0 height 0
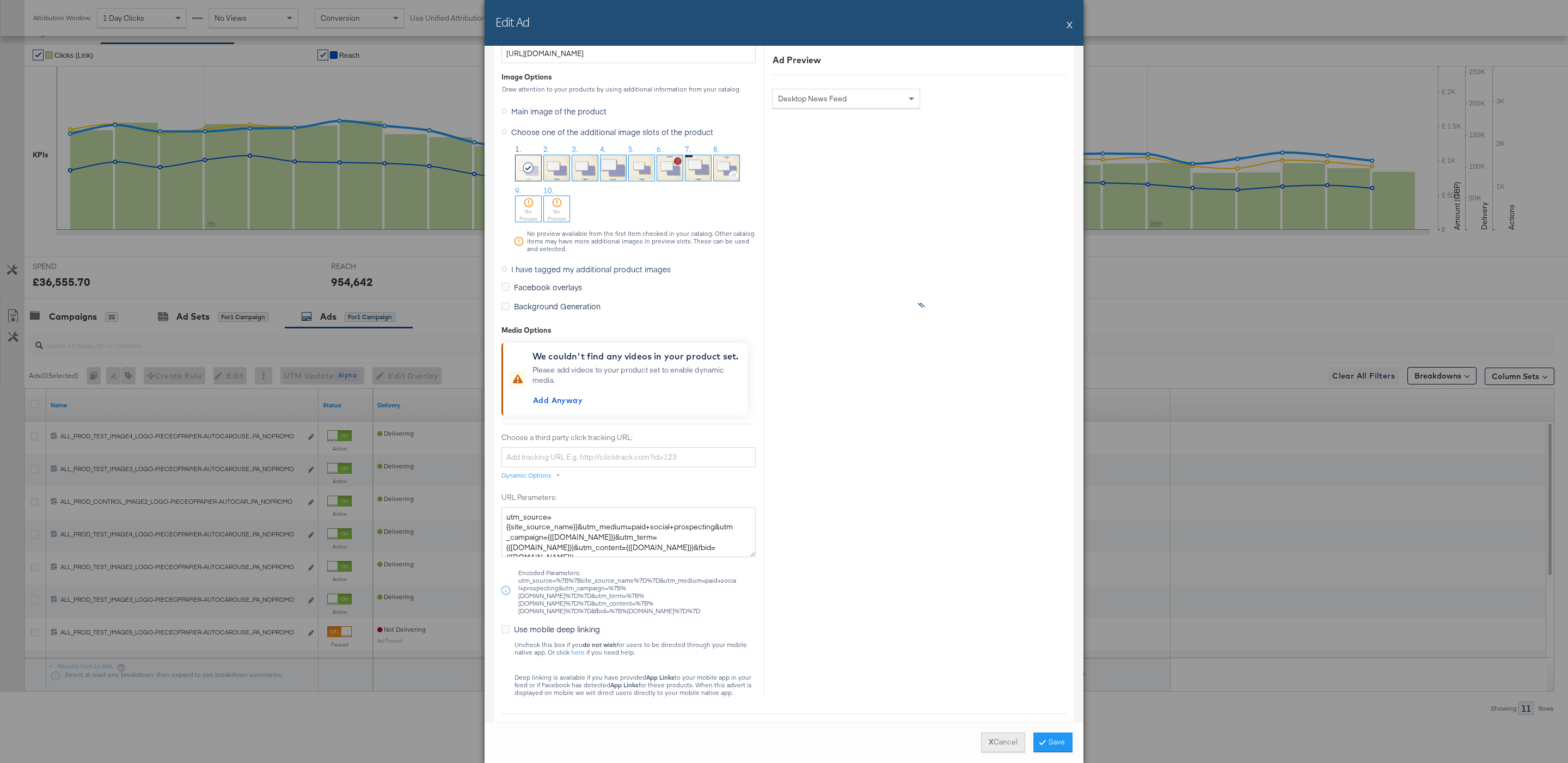
click at [991, 748] on button "X Cancel" at bounding box center [1003, 742] width 44 height 20
